Goal: Task Accomplishment & Management: Use online tool/utility

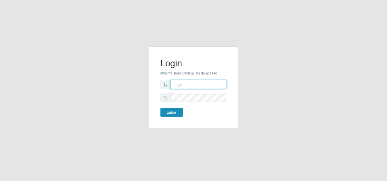
type input "[EMAIL_ADDRESS][DOMAIN_NAME]"
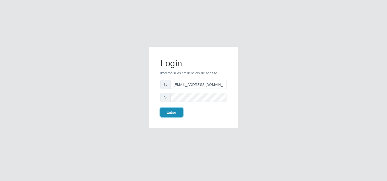
click at [172, 111] on button "Entrar" at bounding box center [171, 112] width 22 height 9
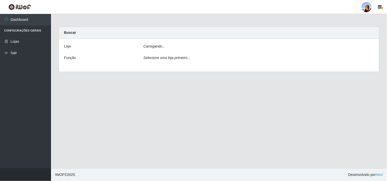
click at [170, 113] on main "Carregando... Buscar [PERSON_NAME]... Função Selecione uma loja primeiro..." at bounding box center [219, 91] width 336 height 155
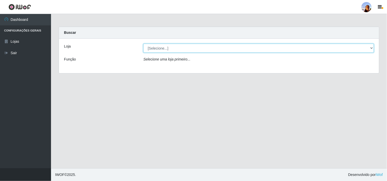
click at [367, 51] on select "[Selecione...] Supermercado [GEOGRAPHIC_DATA]" at bounding box center [258, 48] width 230 height 9
select select "166"
click at [143, 44] on select "[Selecione...] Supermercado [GEOGRAPHIC_DATA]" at bounding box center [258, 48] width 230 height 9
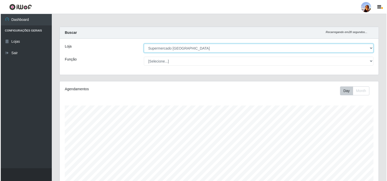
scroll to position [112, 0]
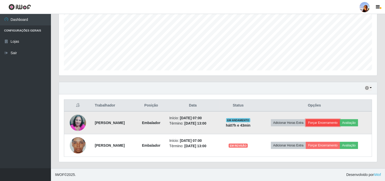
click at [324, 121] on button "Forçar Encerramento" at bounding box center [323, 122] width 34 height 7
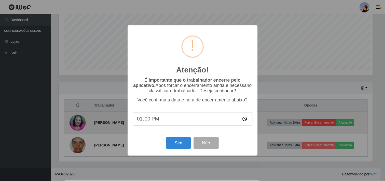
scroll to position [105, 315]
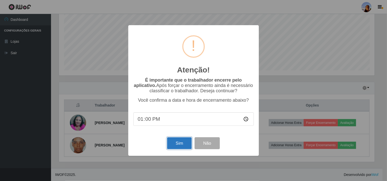
click at [181, 149] on button "Sim" at bounding box center [179, 144] width 25 height 12
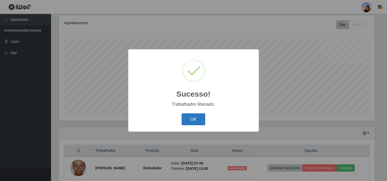
click at [183, 122] on button "OK" at bounding box center [193, 120] width 24 height 12
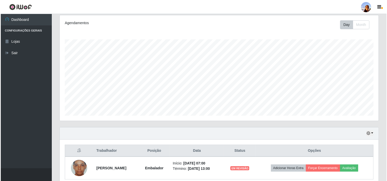
scroll to position [89, 0]
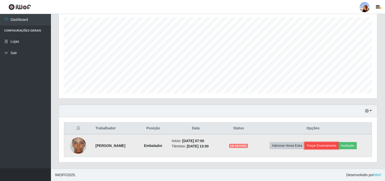
click at [329, 143] on button "Forçar Encerramento" at bounding box center [322, 145] width 34 height 7
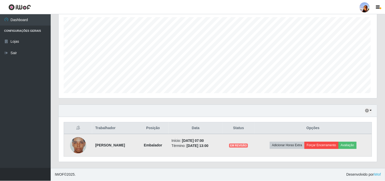
scroll to position [105, 315]
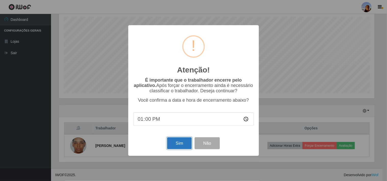
click at [182, 143] on button "Sim" at bounding box center [179, 144] width 25 height 12
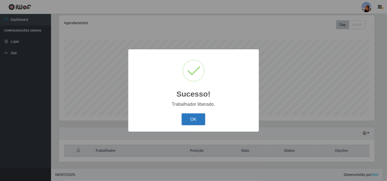
click at [190, 122] on button "OK" at bounding box center [193, 120] width 24 height 12
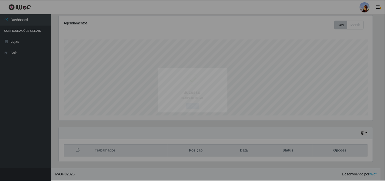
scroll to position [105, 318]
